Goal: Download file/media

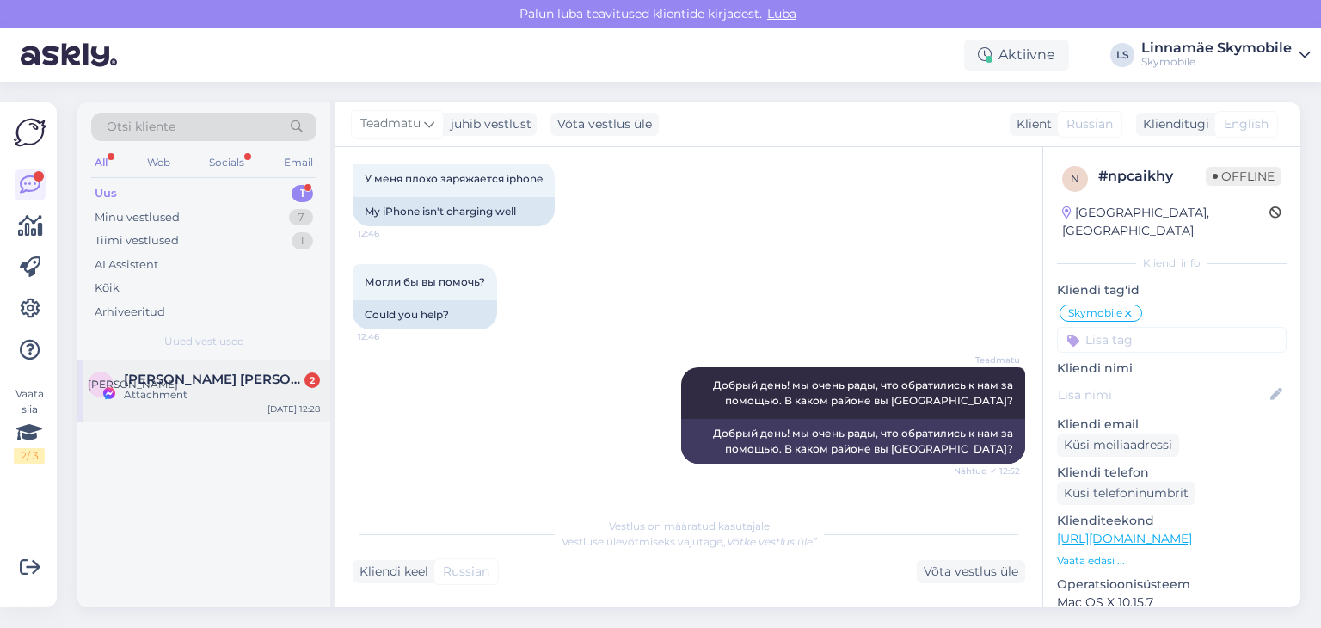
click at [176, 387] on div "Attachment" at bounding box center [222, 394] width 196 height 15
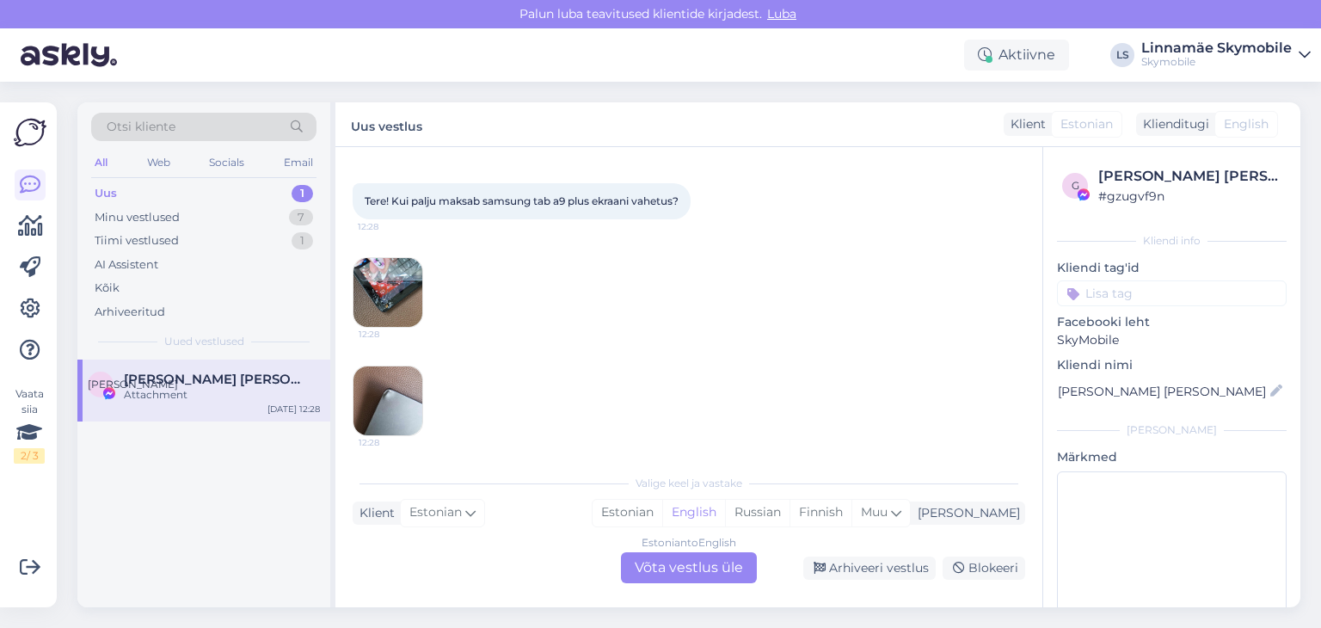
scroll to position [92, 0]
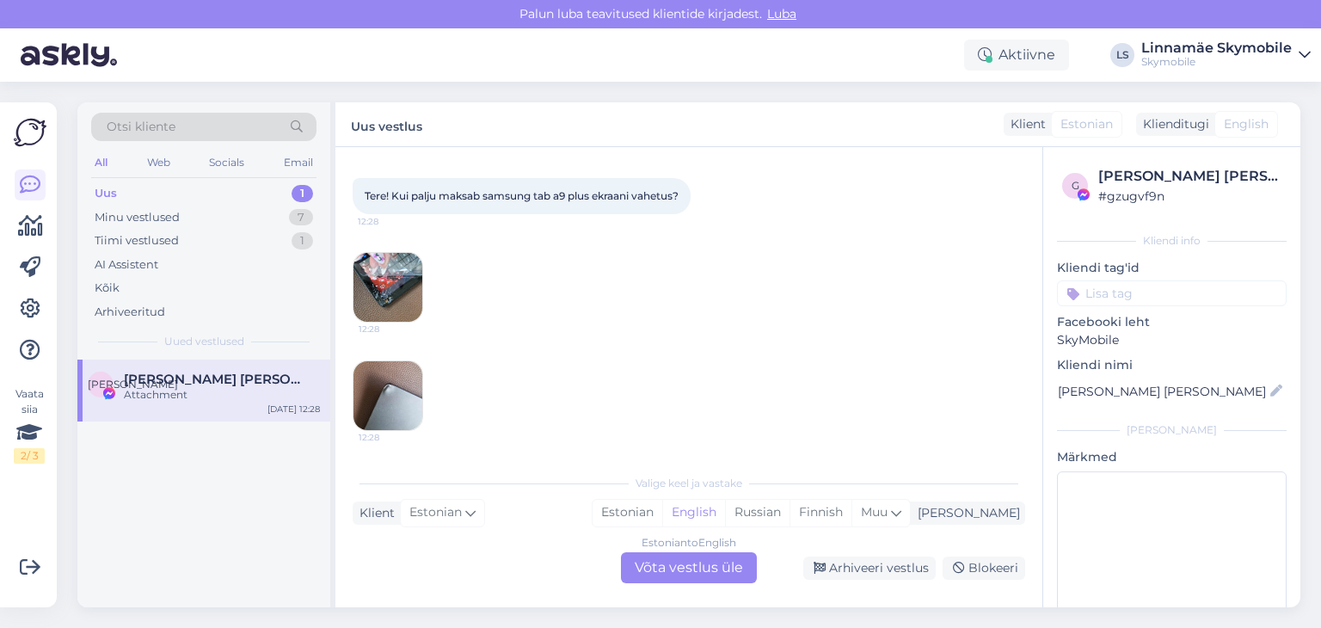
click at [378, 283] on img at bounding box center [387, 287] width 69 height 69
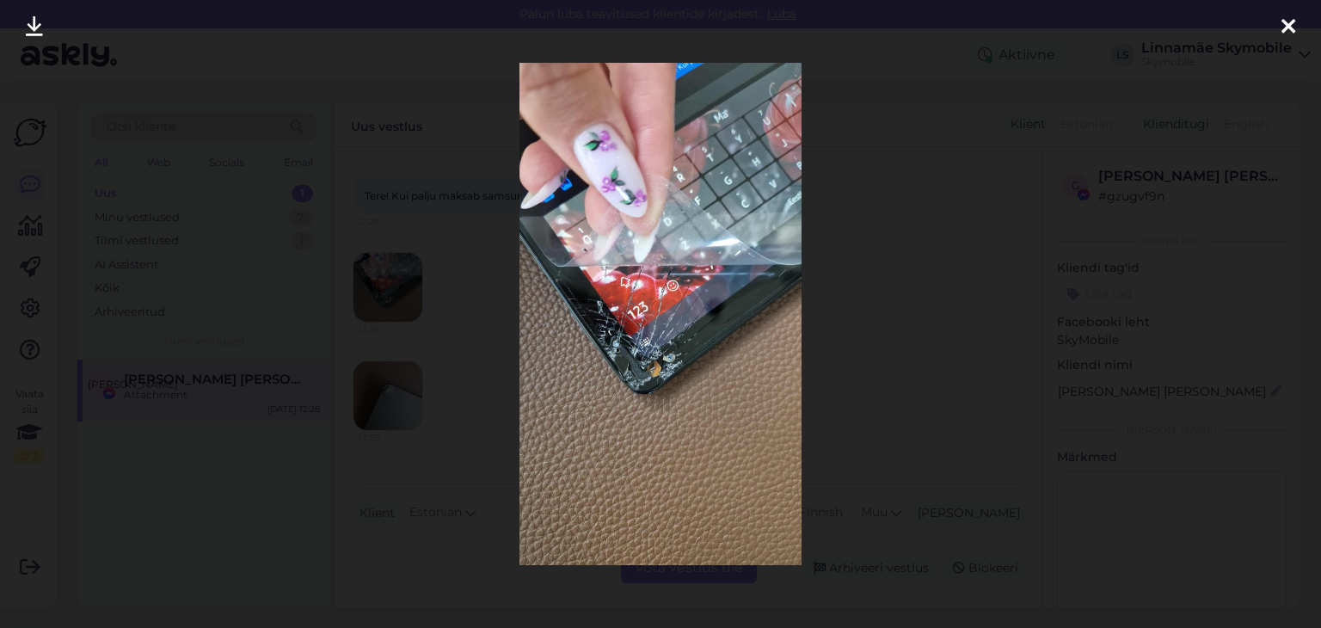
scroll to position [166, 0]
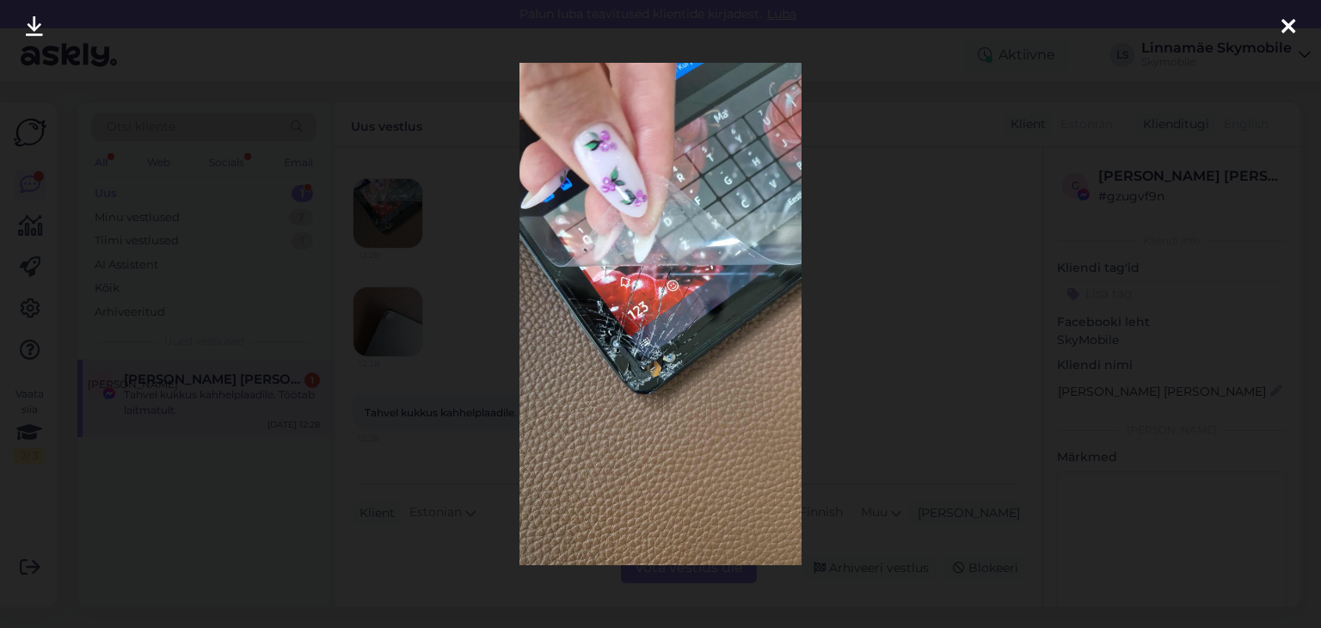
click at [1278, 22] on div at bounding box center [1288, 27] width 34 height 54
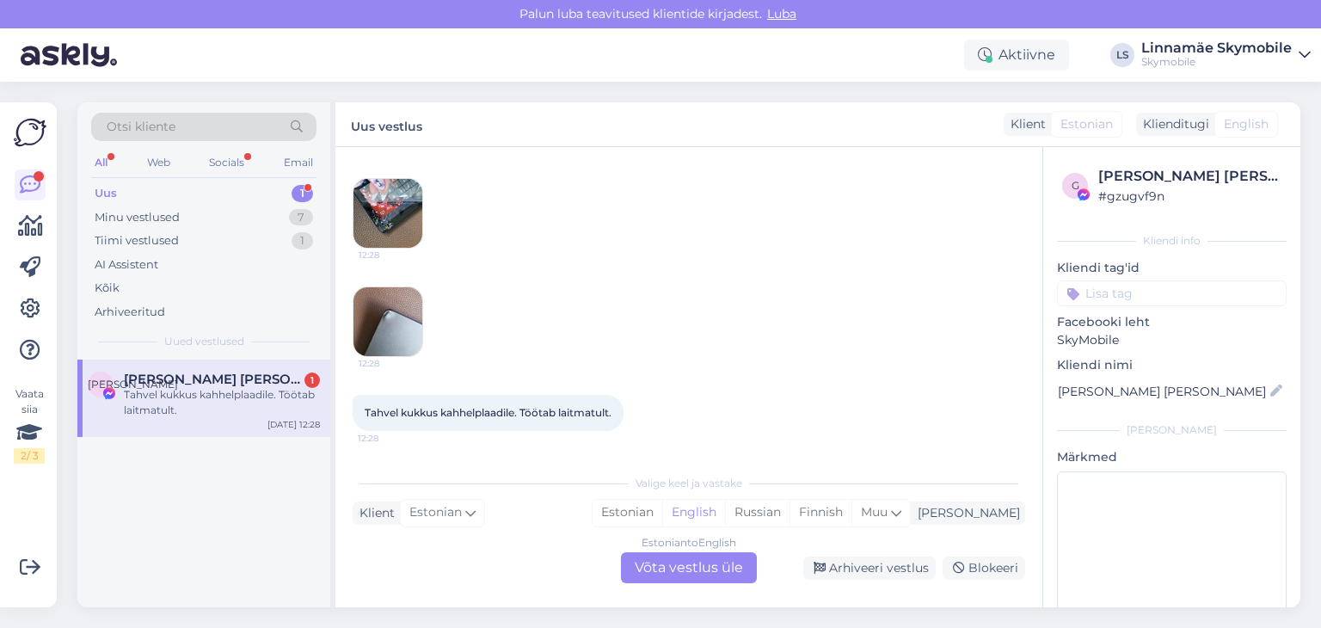
click at [400, 328] on img at bounding box center [387, 321] width 69 height 69
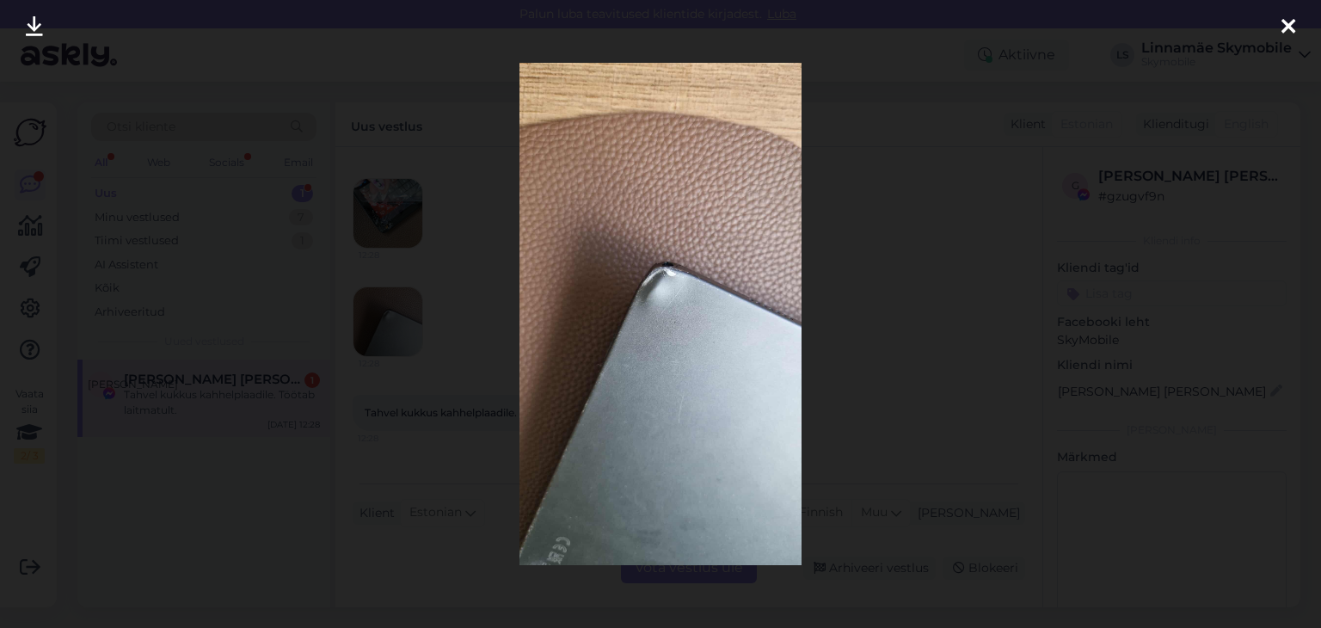
click at [1288, 29] on icon at bounding box center [1288, 27] width 14 height 22
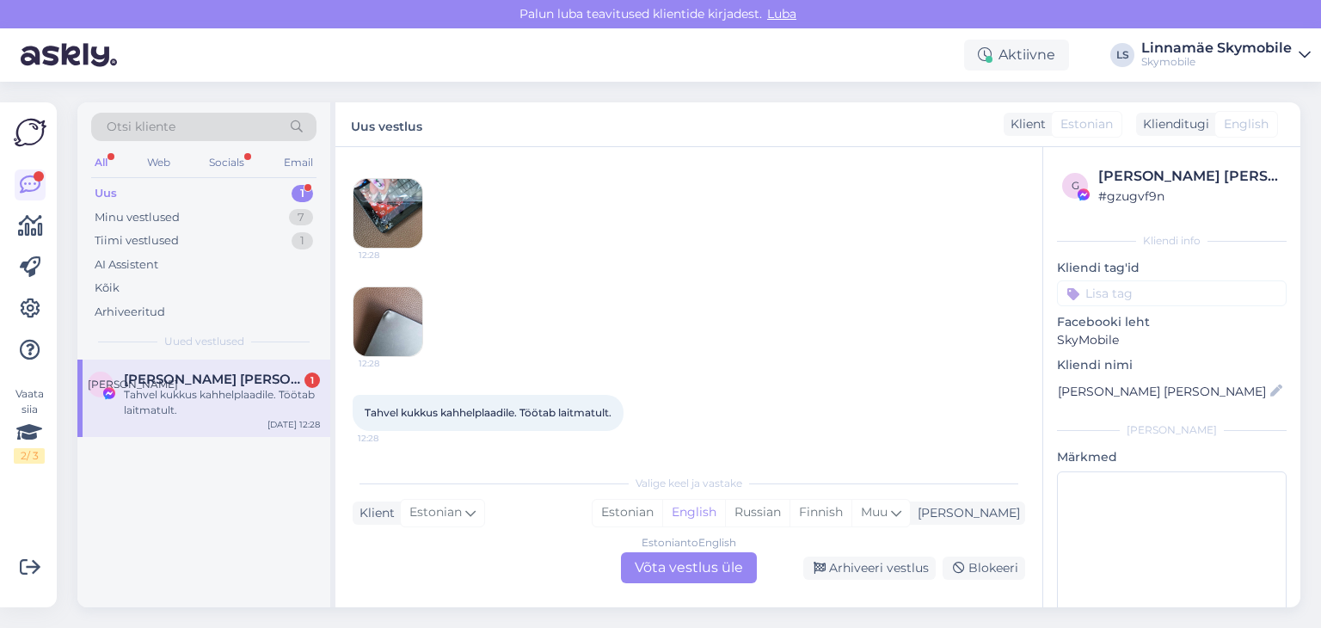
scroll to position [240, 0]
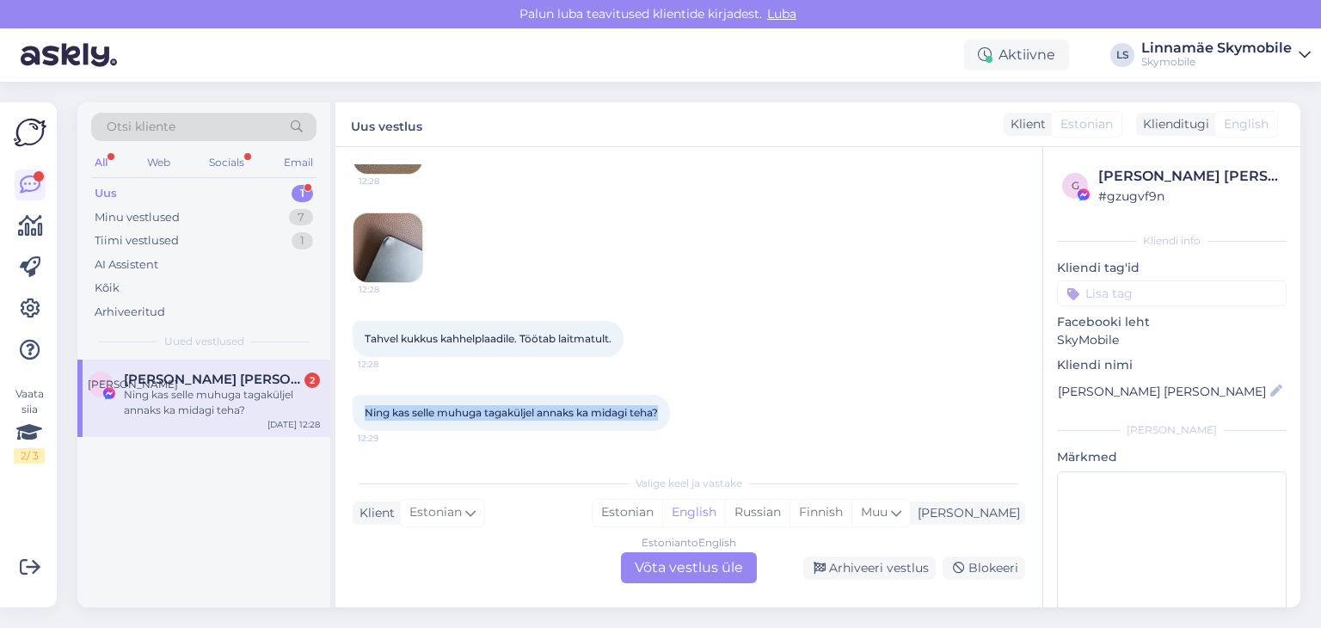
drag, startPoint x: 665, startPoint y: 412, endPoint x: 361, endPoint y: 425, distance: 303.9
click at [361, 425] on div "Ning kas selle muhuga tagaküljel annaks ka midagi teha? 12:29" at bounding box center [511, 413] width 317 height 36
click at [364, 417] on div "Ning kas selle muhuga tagaküljel annaks ka midagi teha? 12:29" at bounding box center [511, 413] width 317 height 36
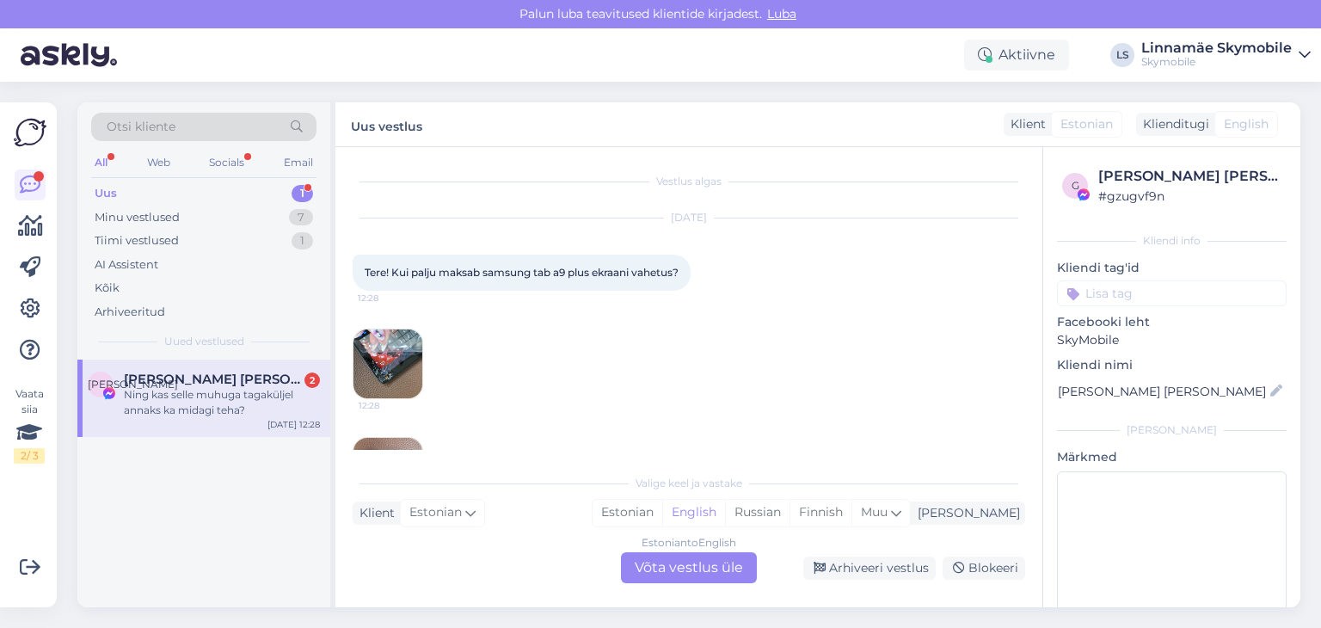
scroll to position [0, 0]
click at [403, 384] on img at bounding box center [387, 364] width 69 height 69
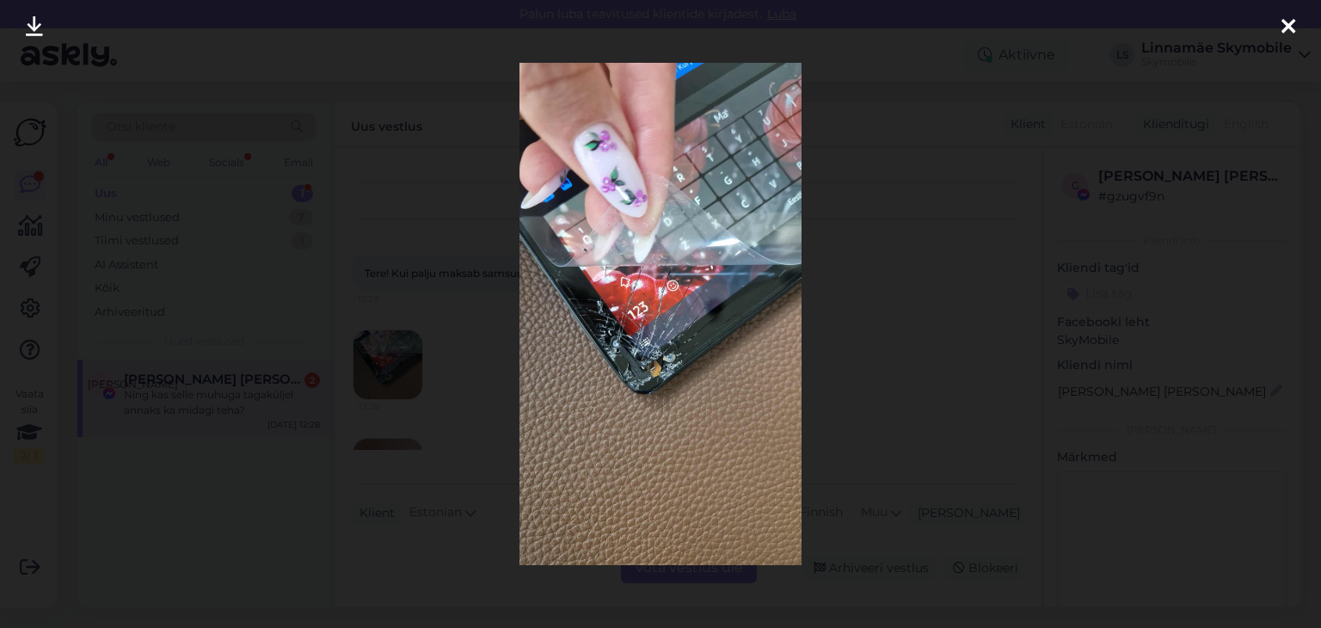
click at [1275, 16] on div at bounding box center [1288, 27] width 34 height 54
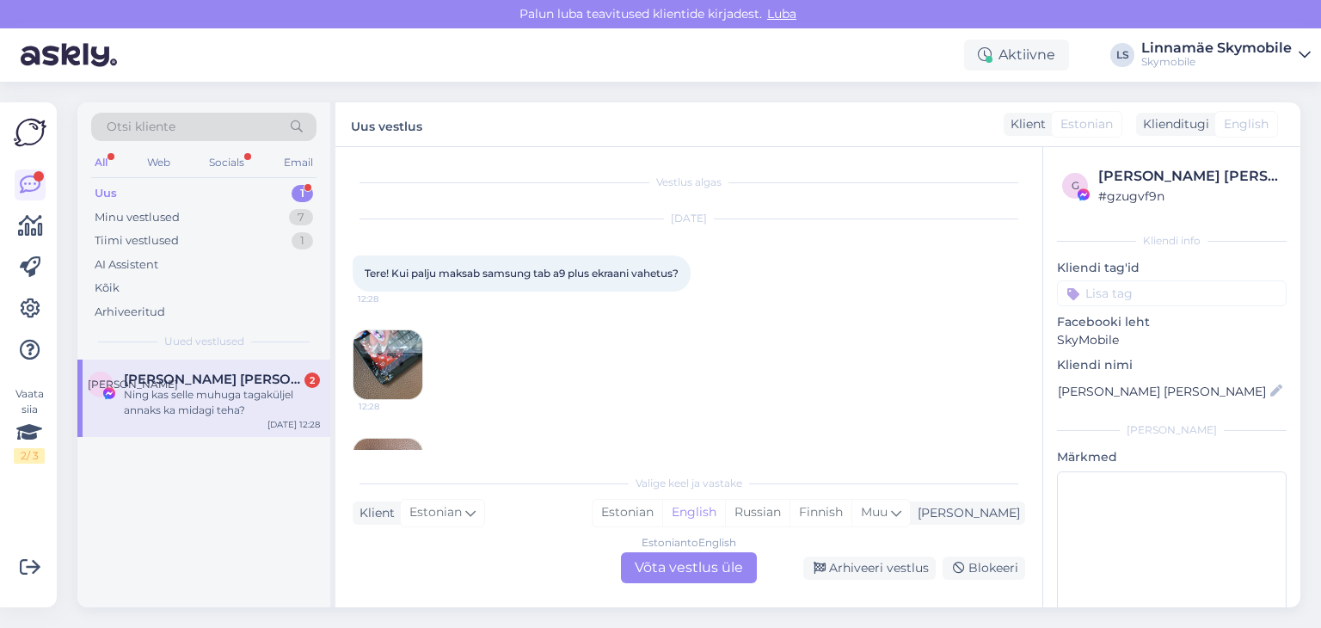
click at [402, 383] on img at bounding box center [387, 364] width 69 height 69
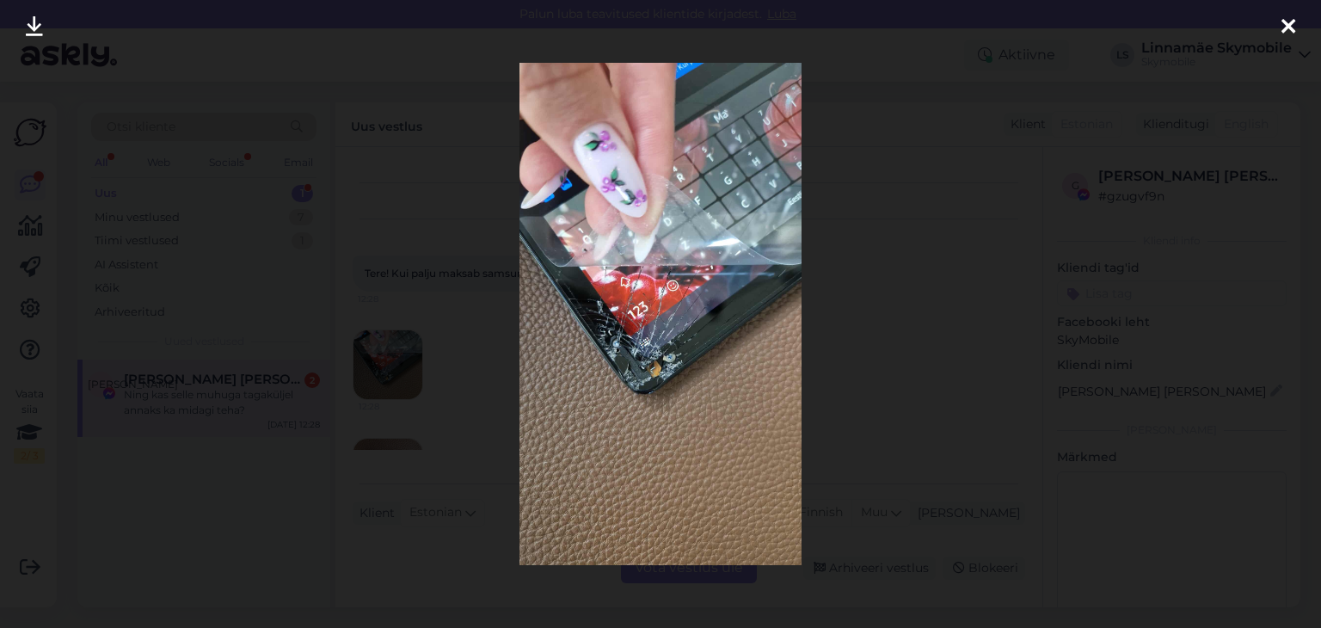
click at [1287, 35] on icon at bounding box center [1288, 27] width 14 height 22
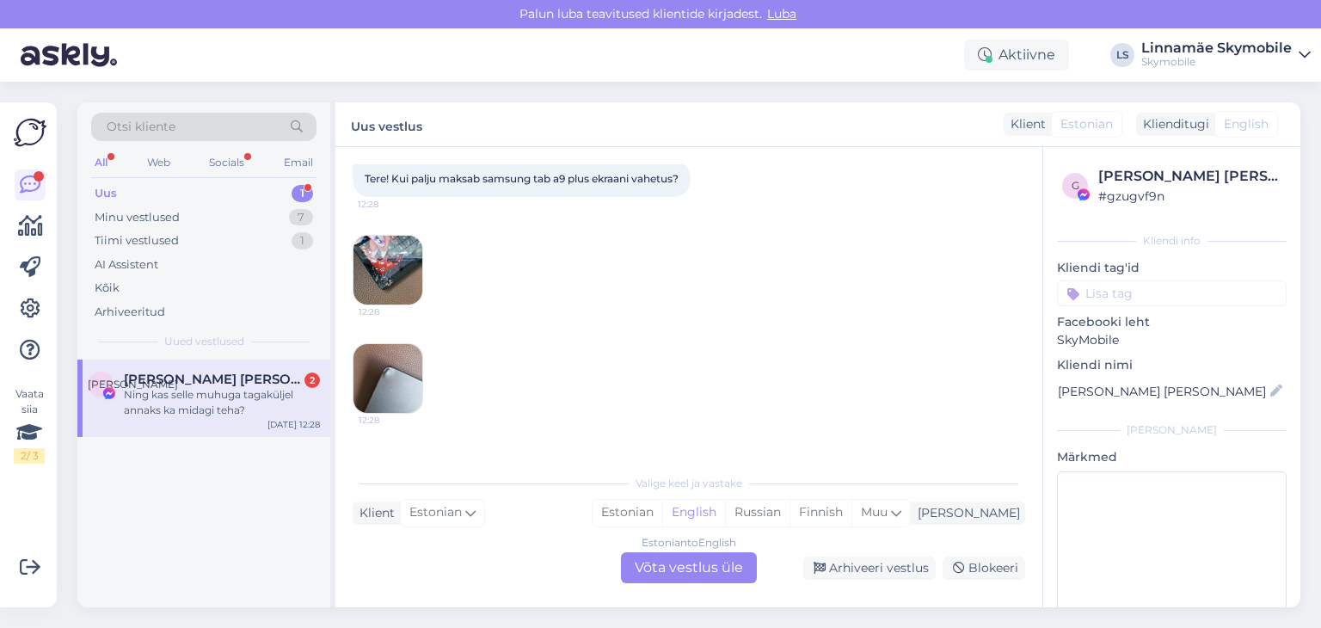
scroll to position [172, 0]
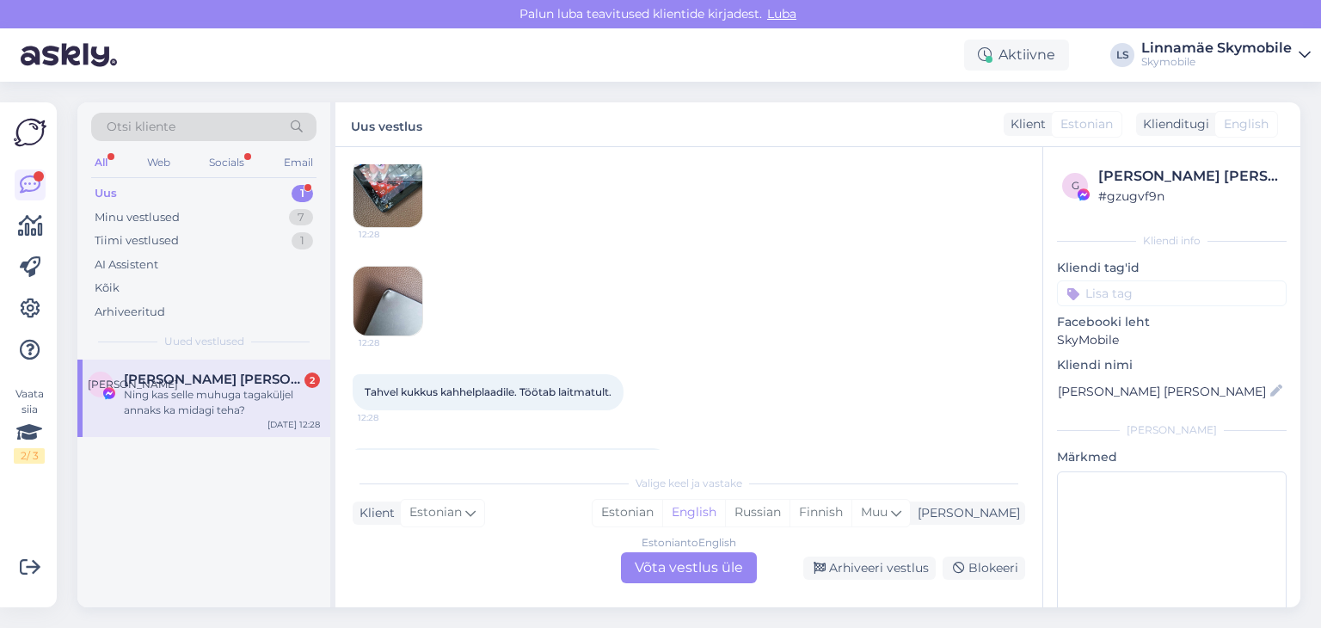
click at [397, 323] on img at bounding box center [387, 301] width 69 height 69
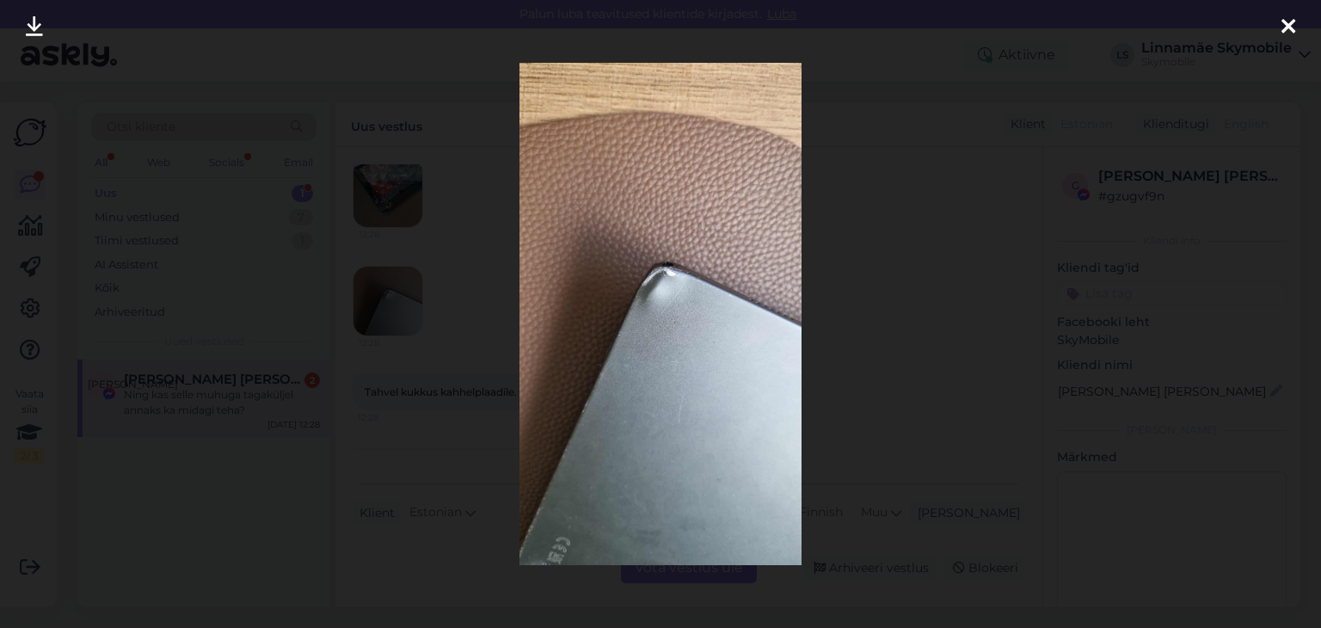
click at [24, 32] on link at bounding box center [34, 27] width 38 height 54
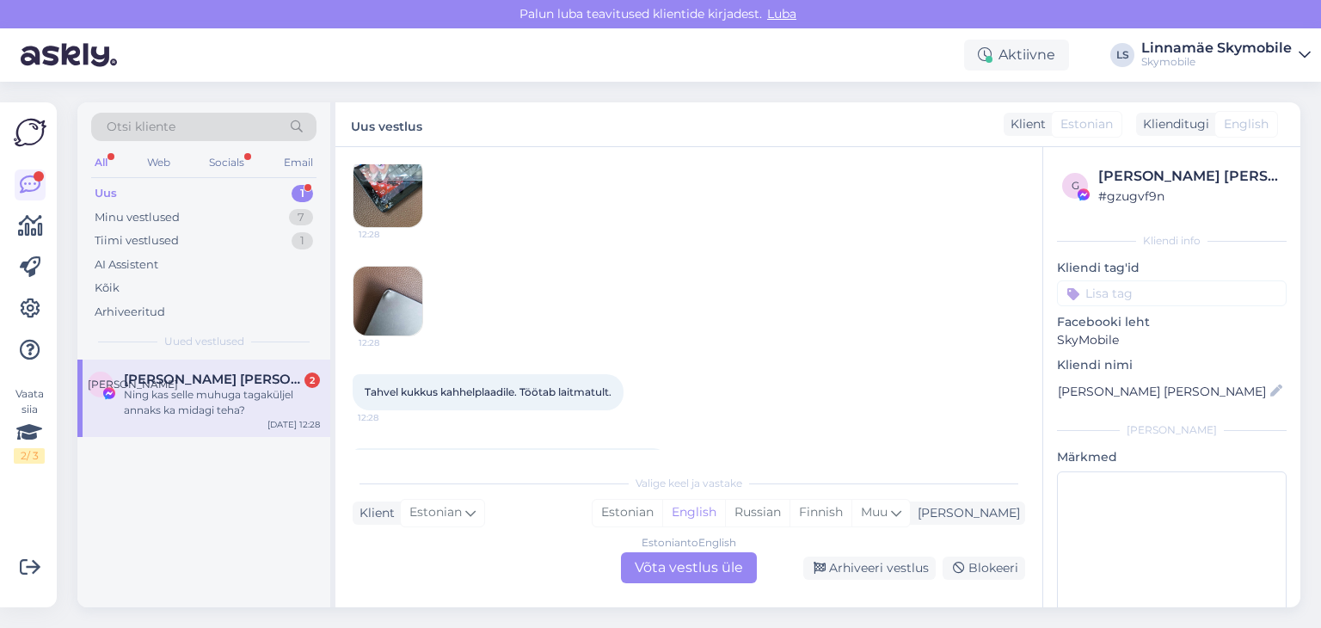
click at [399, 215] on img at bounding box center [387, 192] width 69 height 69
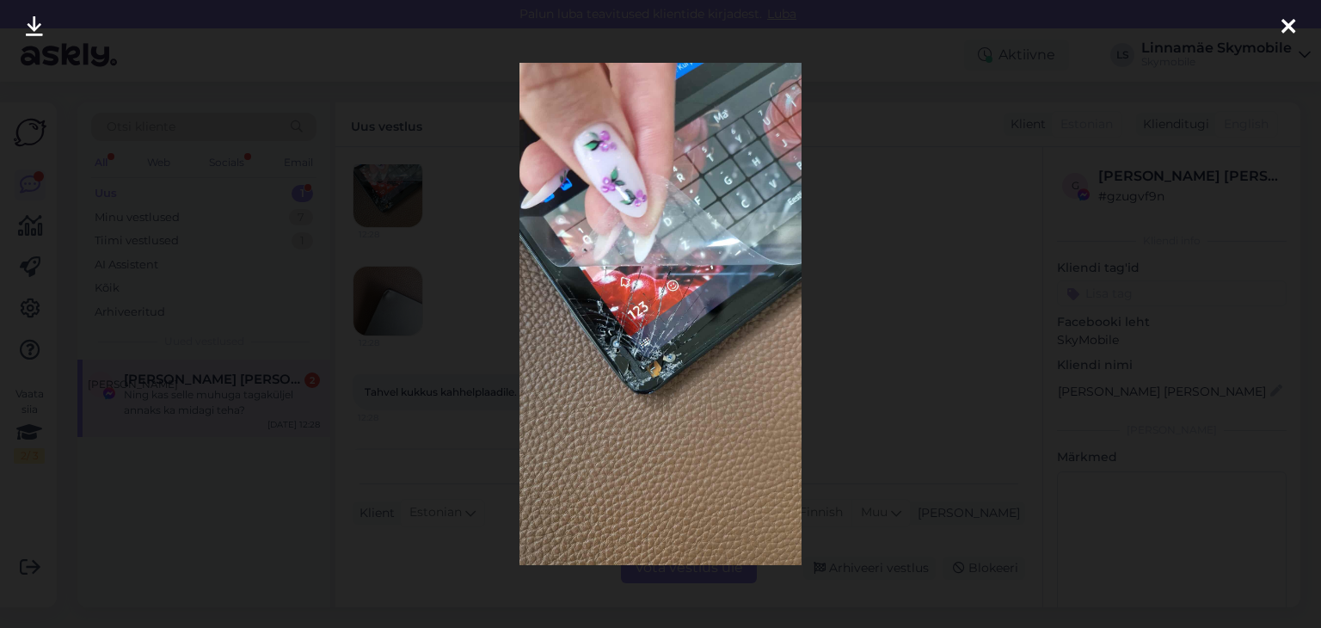
click at [31, 35] on icon at bounding box center [34, 27] width 17 height 22
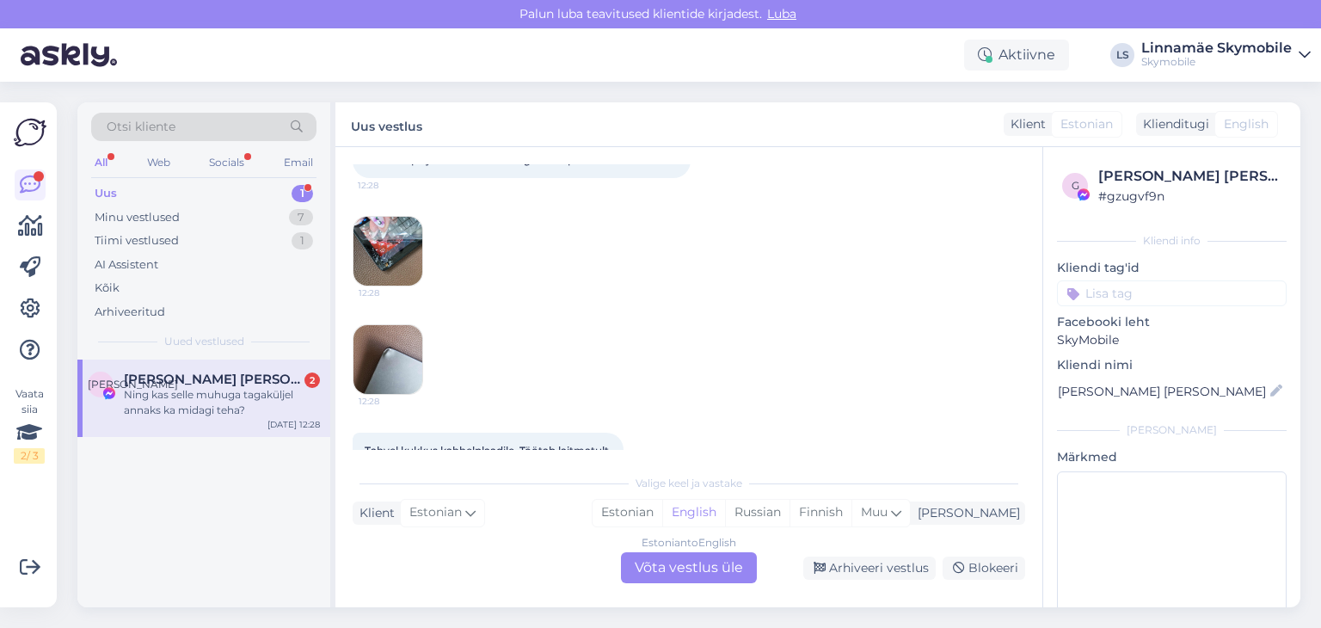
scroll to position [240, 0]
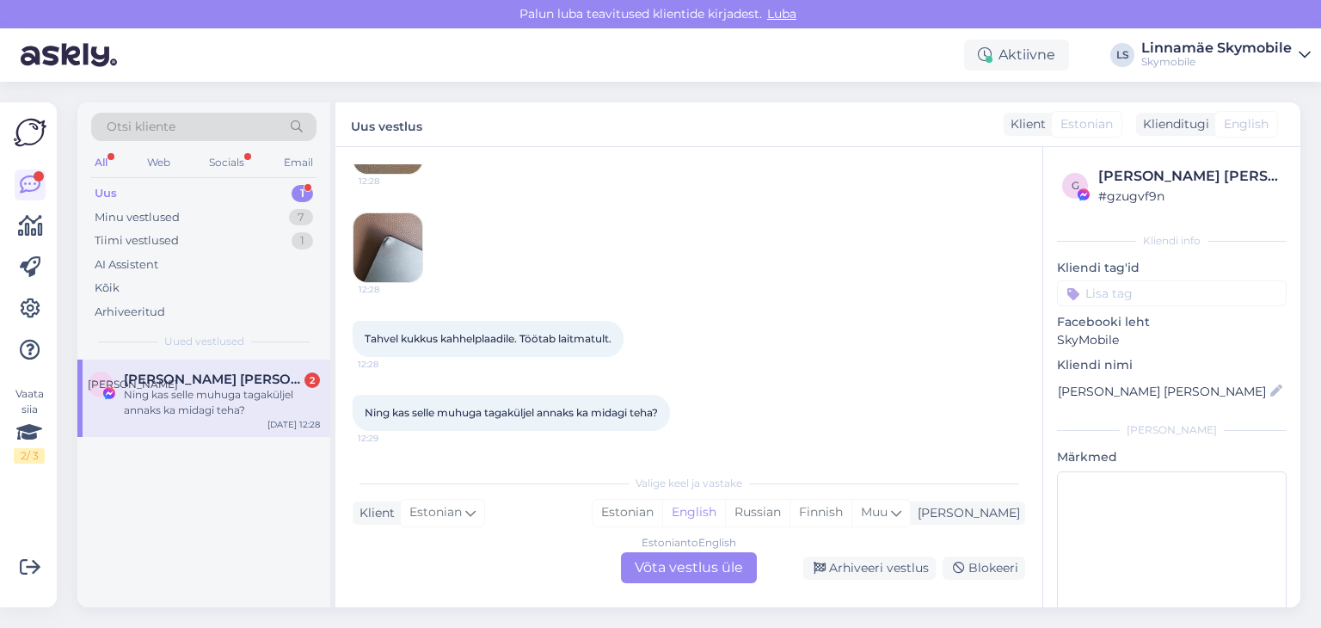
click at [396, 249] on img at bounding box center [387, 247] width 69 height 69
